Goal: Information Seeking & Learning: Find specific fact

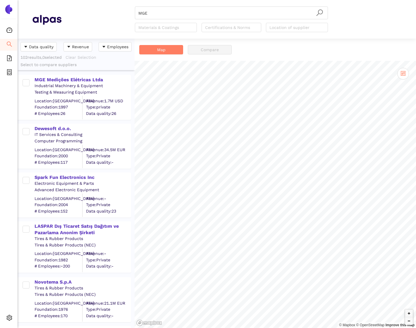
scroll to position [290, 117]
click at [5, 322] on div "Settings" at bounding box center [9, 319] width 18 height 12
click at [41, 276] on span "Internal Area" at bounding box center [42, 276] width 26 height 5
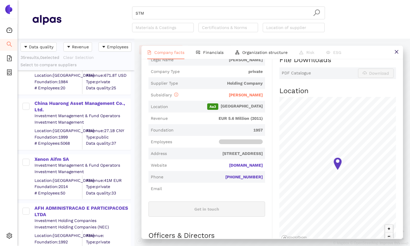
scroll to position [147, 0]
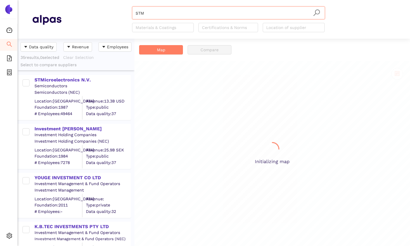
scroll to position [207, 117]
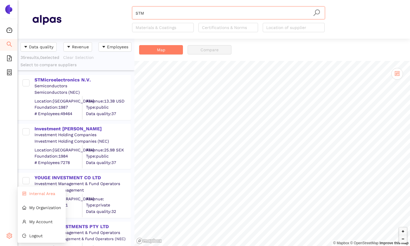
click at [34, 197] on li "Internal Area" at bounding box center [42, 194] width 48 height 12
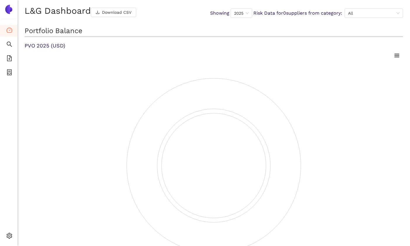
click at [103, 30] on h2 "Portfolio Balance" at bounding box center [214, 31] width 379 height 11
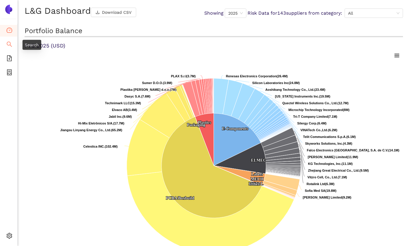
click at [8, 42] on icon "search" at bounding box center [9, 44] width 6 height 6
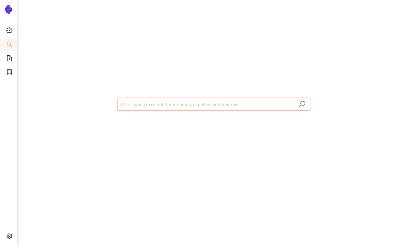
paste input "MGE"
type input "MGE"
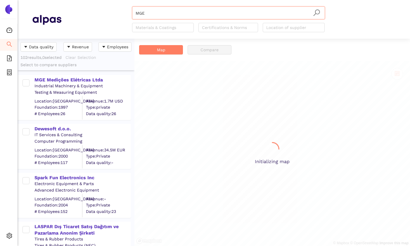
scroll to position [207, 117]
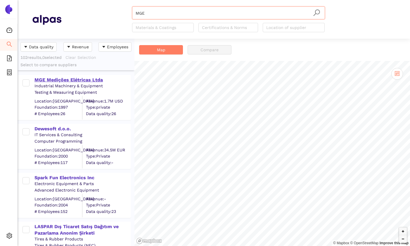
click at [84, 78] on div "MGE Medições Elétricas Ltda" at bounding box center [83, 80] width 96 height 6
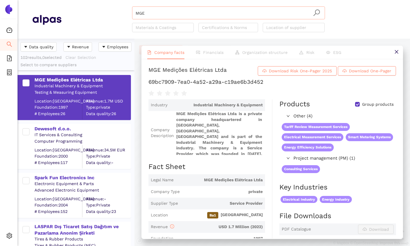
click at [156, 15] on input "MGE" at bounding box center [229, 13] width 186 height 13
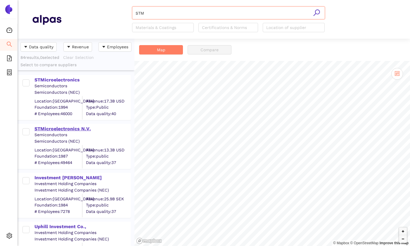
type input "STM"
click at [66, 132] on div "STMicroelectronics N.V." at bounding box center [83, 129] width 96 height 6
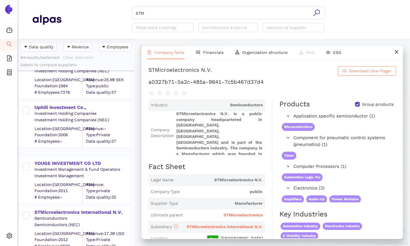
scroll to position [138, 0]
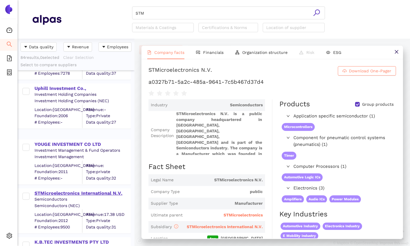
click at [66, 193] on div "STMicroelectronics International N.V." at bounding box center [83, 193] width 96 height 6
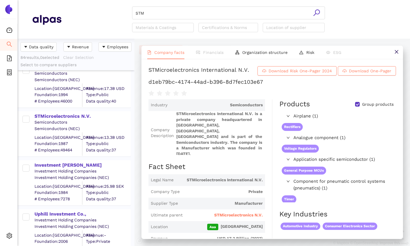
scroll to position [0, 0]
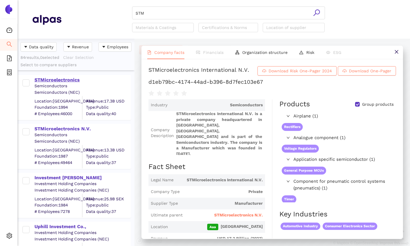
click at [63, 83] on div "STMicroelectronics" at bounding box center [83, 80] width 96 height 6
click at [63, 80] on div "STMicroelectronics" at bounding box center [83, 80] width 96 height 6
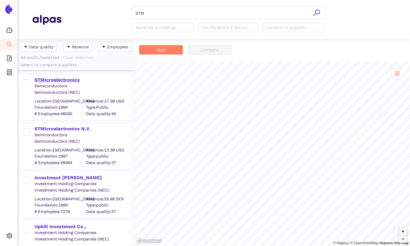
click at [61, 75] on div "STMicroelectronics" at bounding box center [83, 79] width 96 height 8
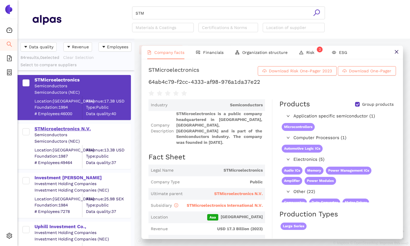
click at [64, 126] on div "STMicroelectronics N.V." at bounding box center [83, 129] width 96 height 6
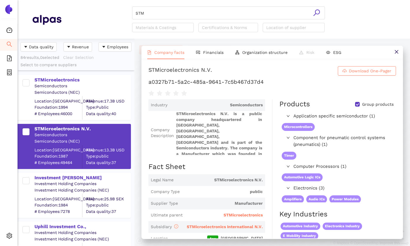
click at [113, 19] on div "STM Materials & Coatings Certifications & Norms Location of supplier" at bounding box center [228, 19] width 334 height 26
click at [394, 55] on button at bounding box center [396, 52] width 13 height 13
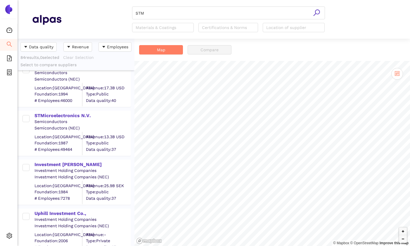
scroll to position [30, 0]
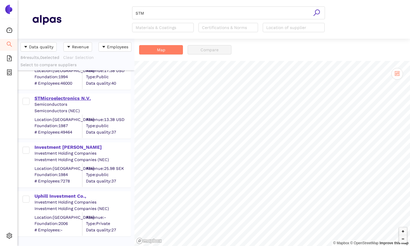
click at [66, 96] on div "STMicroelectronics N.V." at bounding box center [83, 98] width 96 height 6
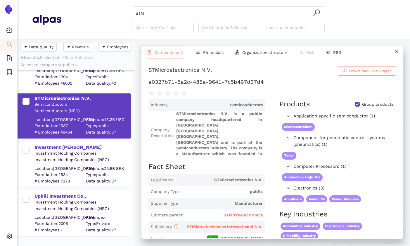
click at [192, 83] on h1 "a0327b71-5a2c-485a-9641-7c5b467d37d4" at bounding box center [273, 82] width 248 height 8
copy div "a0327b71-5a2c-485a-9641-7c5b467d37d4"
